Goal: Task Accomplishment & Management: Use online tool/utility

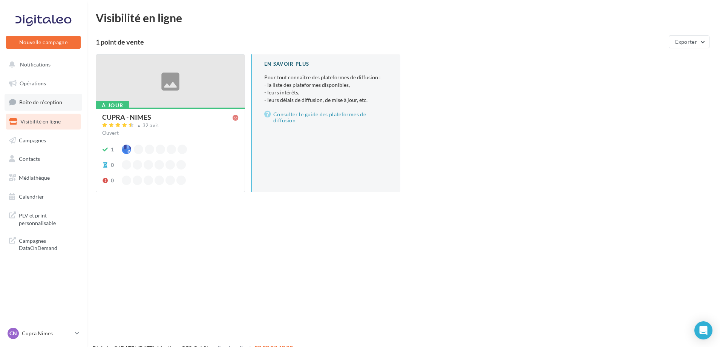
click at [28, 102] on span "Boîte de réception" at bounding box center [40, 102] width 43 height 6
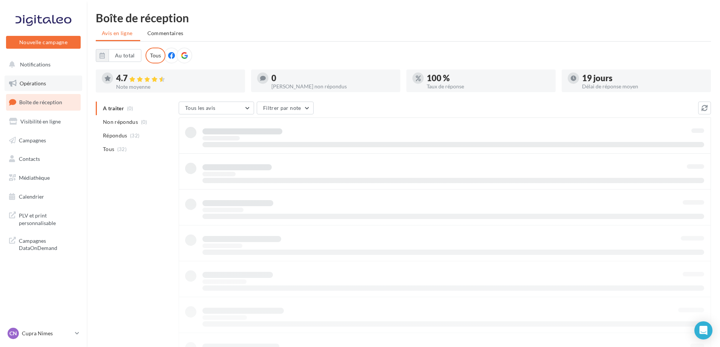
click at [35, 83] on span "Opérations" at bounding box center [33, 83] width 26 height 6
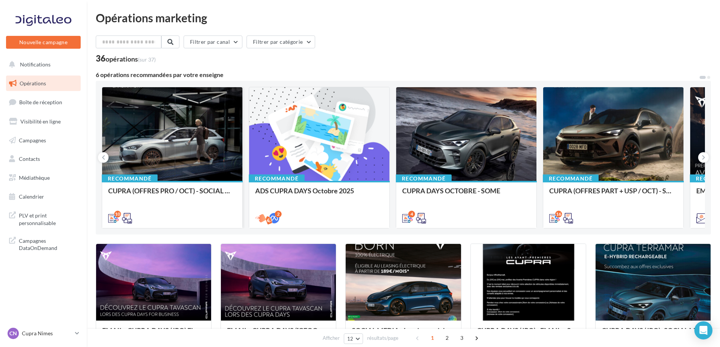
click at [193, 153] on div at bounding box center [172, 134] width 140 height 94
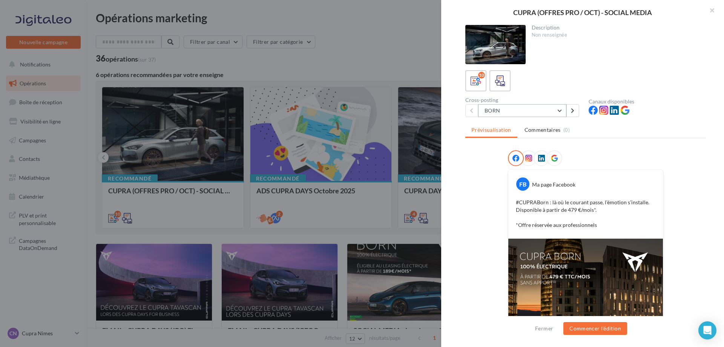
click at [544, 113] on button "BORN" at bounding box center [522, 110] width 88 height 13
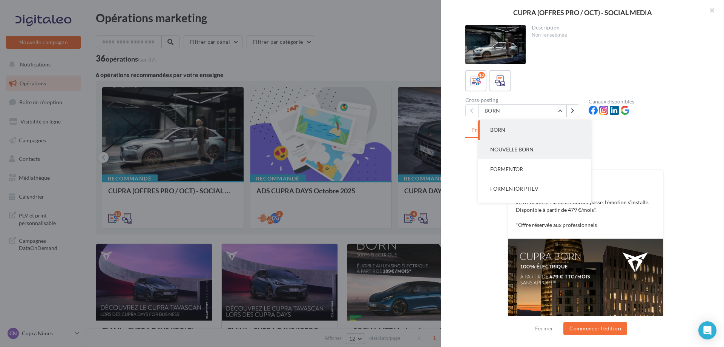
click at [546, 151] on button "NOUVELLE BORN" at bounding box center [534, 150] width 113 height 20
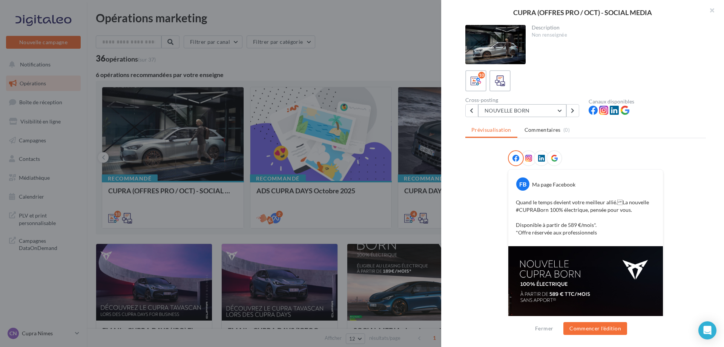
click at [527, 116] on button "NOUVELLE BORN" at bounding box center [522, 110] width 88 height 13
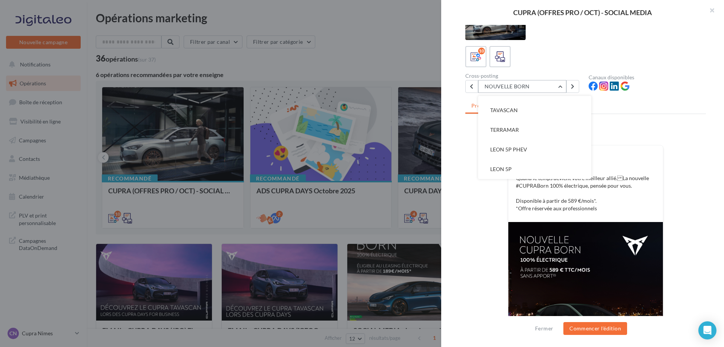
scroll to position [38, 0]
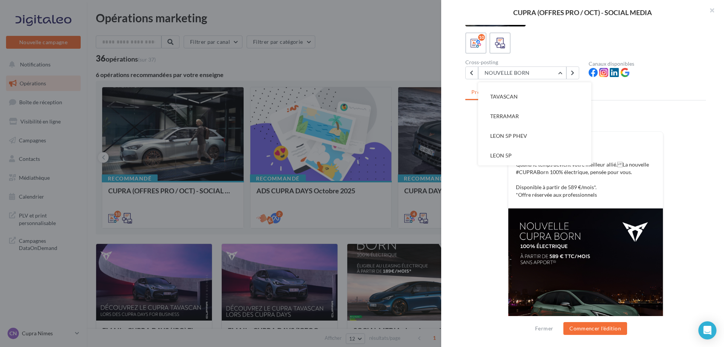
click at [522, 156] on button "LEON 5P" at bounding box center [534, 156] width 113 height 20
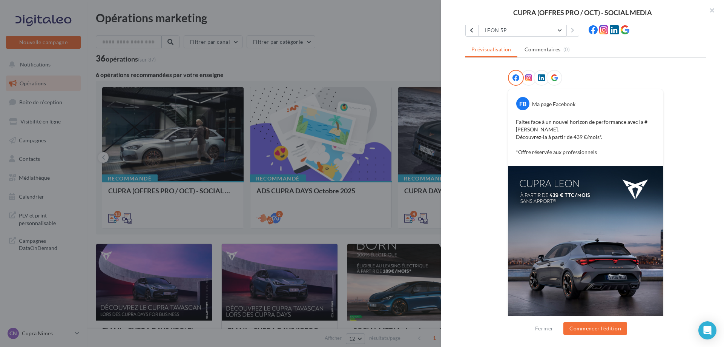
scroll to position [0, 0]
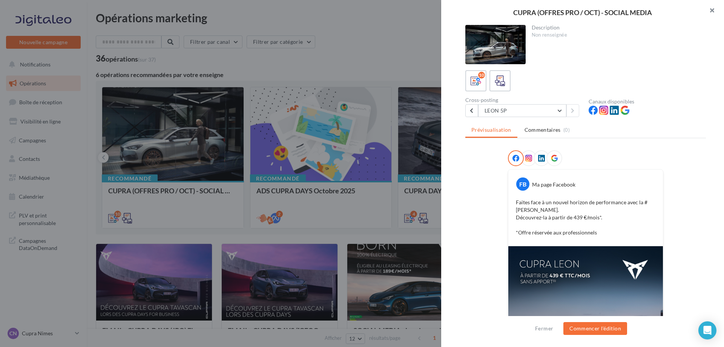
click at [708, 9] on button "button" at bounding box center [709, 11] width 30 height 23
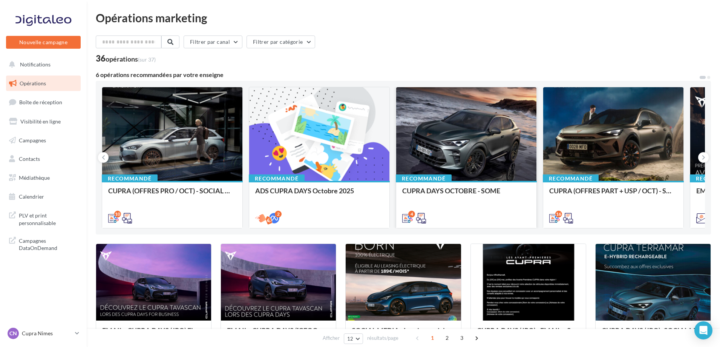
click at [465, 168] on div at bounding box center [466, 134] width 140 height 94
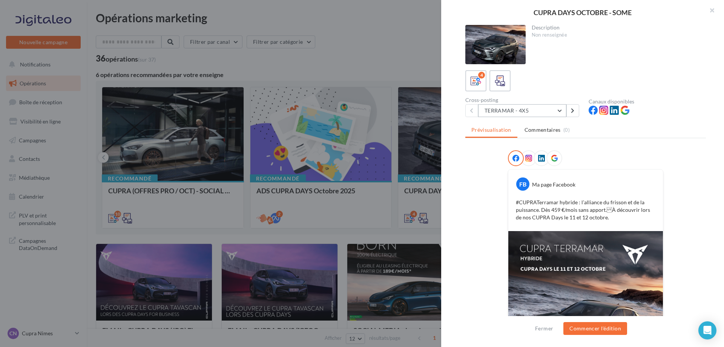
click at [518, 112] on button "TERRAMAR - 4X5" at bounding box center [522, 110] width 88 height 13
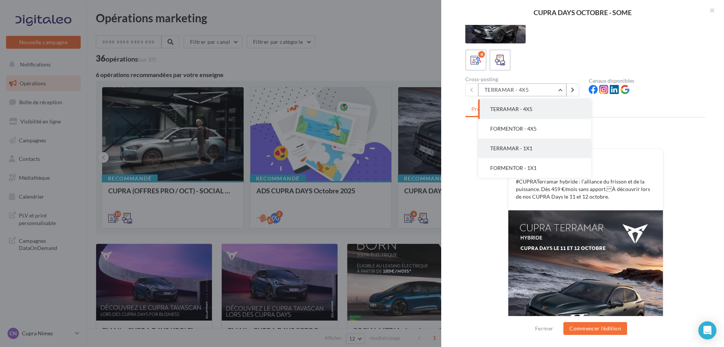
scroll to position [38, 0]
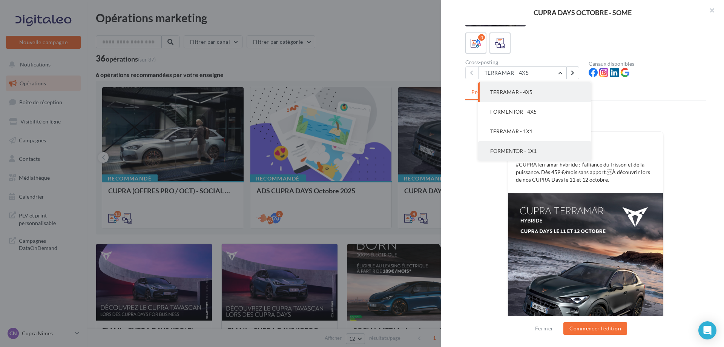
click at [539, 155] on button "FORMENTOR - 1X1" at bounding box center [534, 151] width 113 height 20
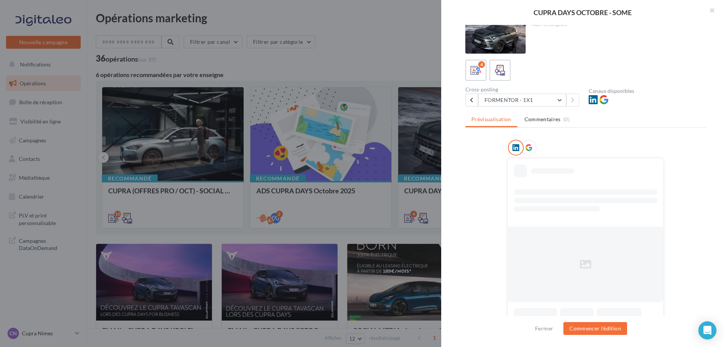
scroll to position [17, 0]
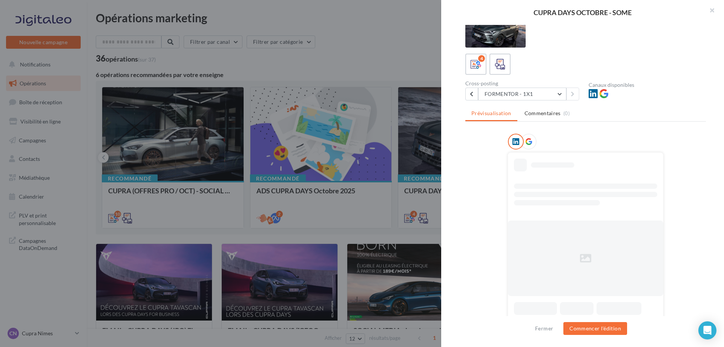
click at [526, 142] on icon at bounding box center [528, 141] width 7 height 7
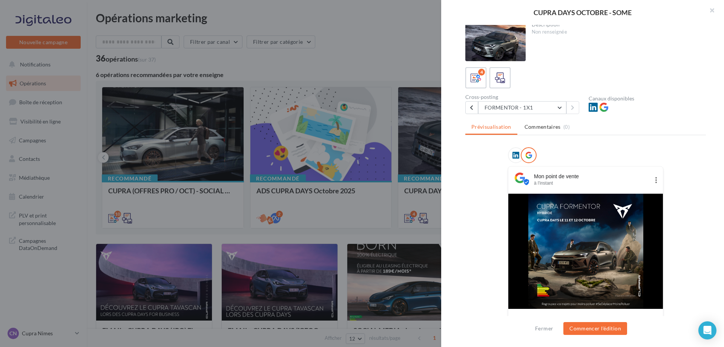
scroll to position [0, 0]
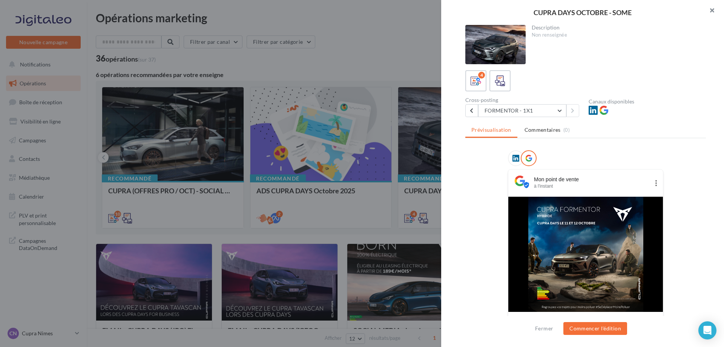
click at [709, 9] on button "button" at bounding box center [709, 11] width 30 height 23
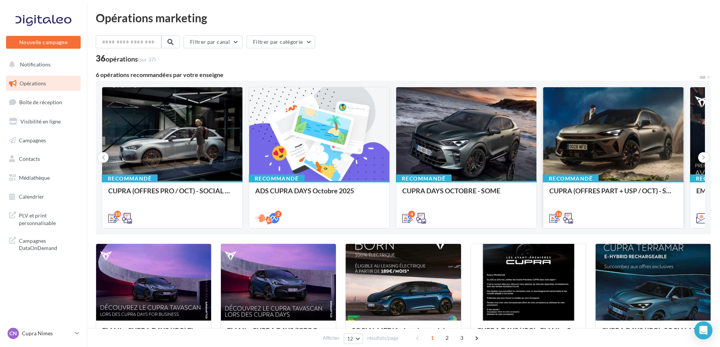
click at [614, 153] on div at bounding box center [613, 134] width 140 height 94
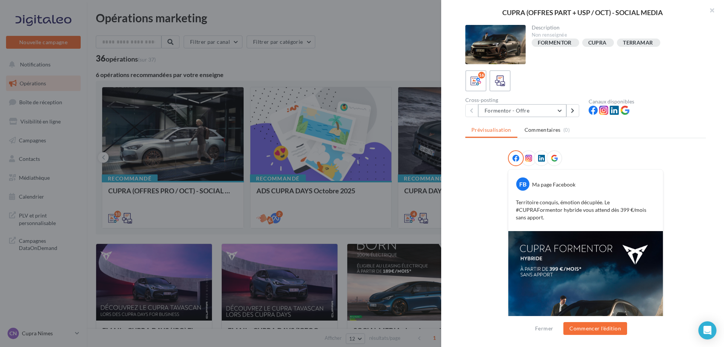
click at [550, 107] on button "Formentor - Offre" at bounding box center [522, 110] width 88 height 13
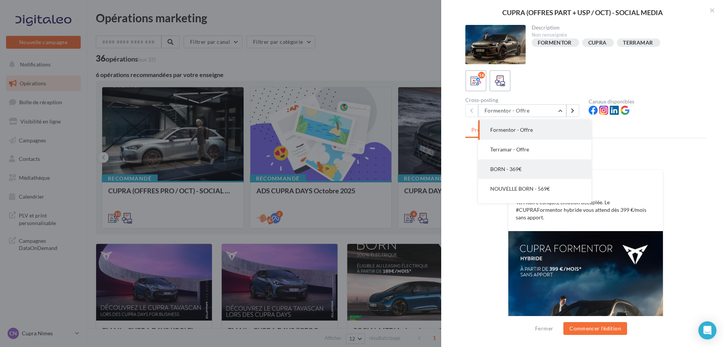
click at [529, 167] on button "BORN - 369€" at bounding box center [534, 169] width 113 height 20
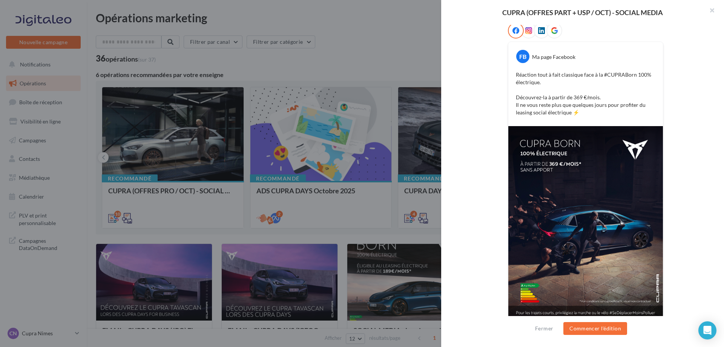
scroll to position [134, 0]
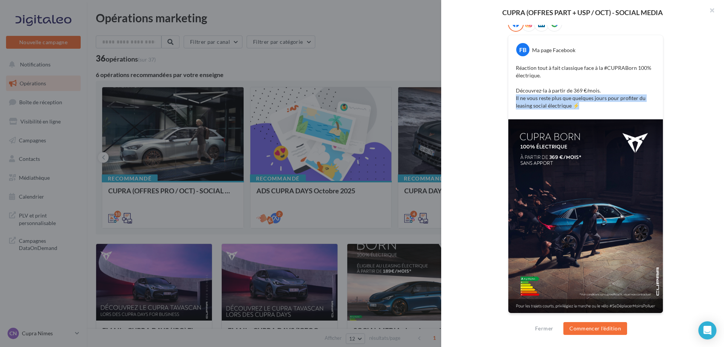
drag, startPoint x: 594, startPoint y: 110, endPoint x: 509, endPoint y: 100, distance: 85.4
click at [510, 100] on div "Réaction tout à fait classique face à la #CUPRABorn 100% électrique. Découvrez-…" at bounding box center [585, 86] width 151 height 49
click at [606, 110] on div "Réaction tout à fait classique face à la #CUPRABorn 100% électrique. Découvrez-…" at bounding box center [585, 86] width 151 height 49
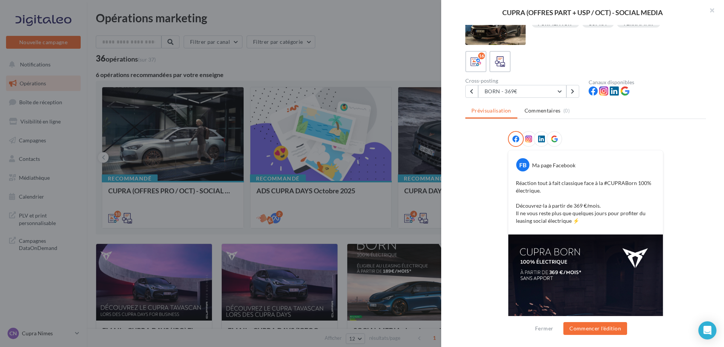
scroll to position [0, 0]
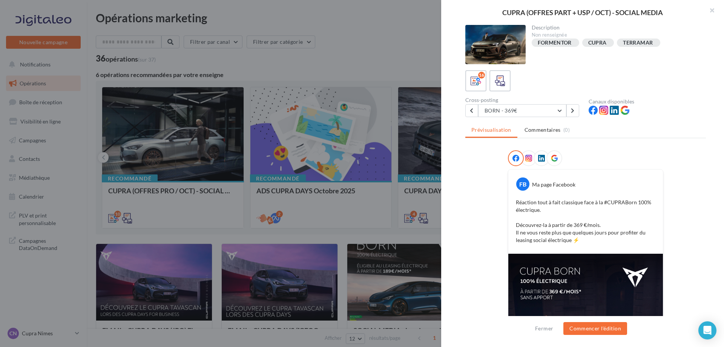
click at [527, 160] on icon at bounding box center [528, 158] width 7 height 7
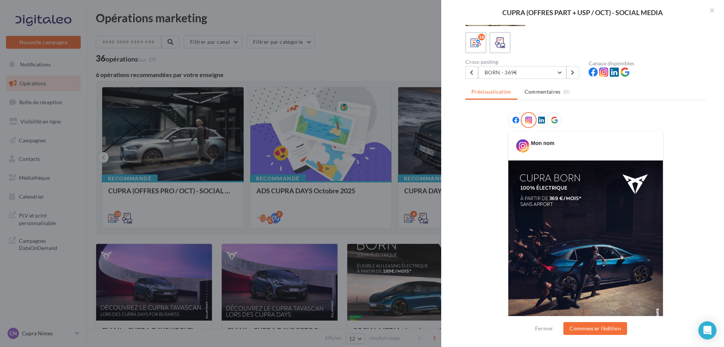
scroll to position [113, 0]
